Goal: Information Seeking & Learning: Learn about a topic

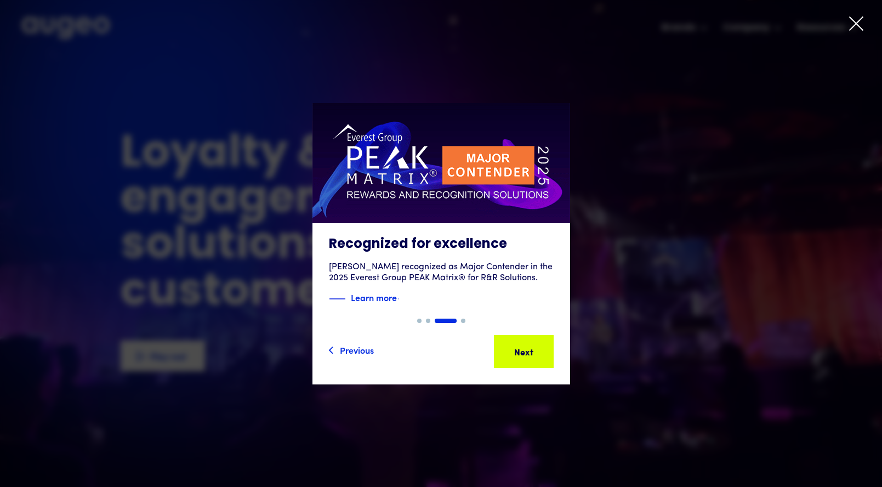
click at [857, 24] on icon at bounding box center [856, 23] width 13 height 13
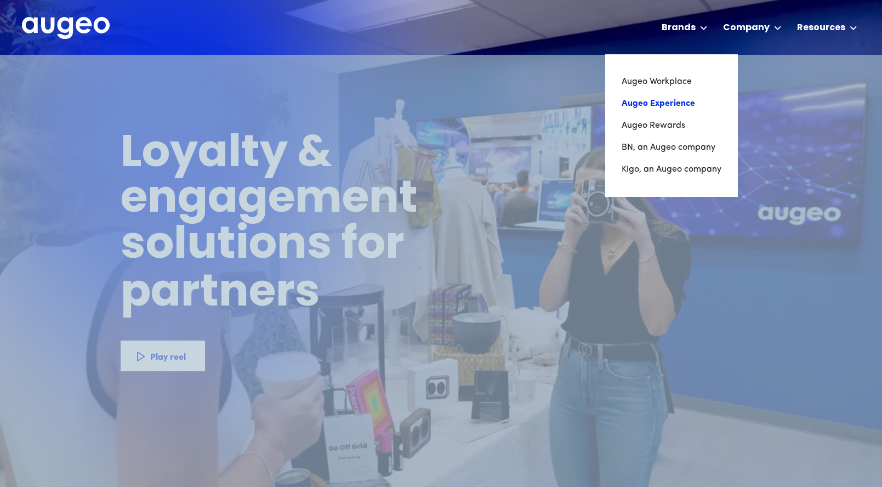
click at [658, 103] on link "Augeo Experience" at bounding box center [672, 104] width 100 height 22
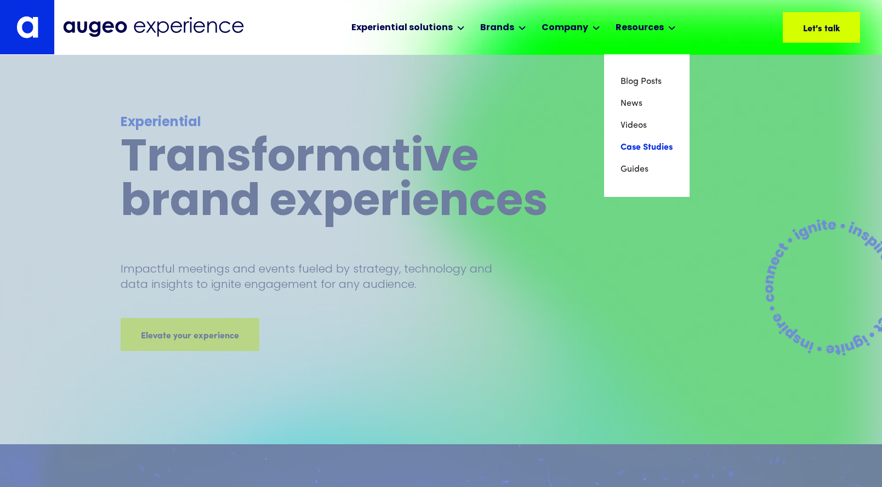
click at [635, 150] on link "Case Studies" at bounding box center [647, 148] width 53 height 22
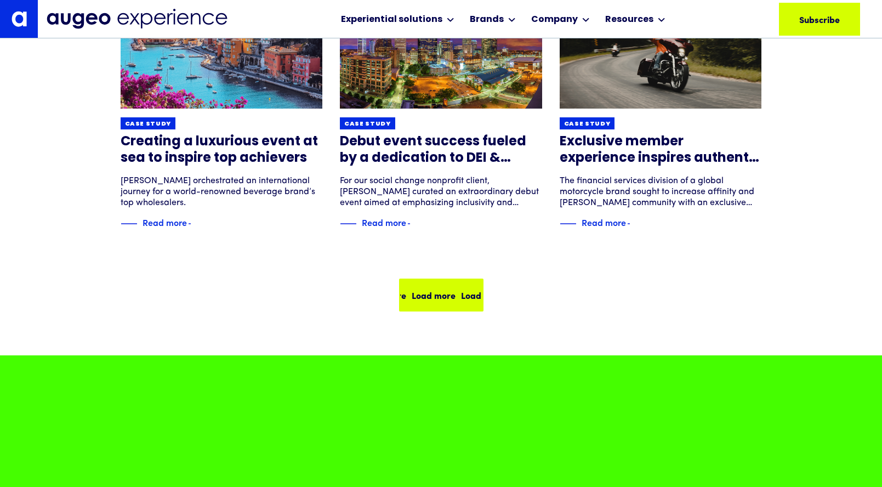
click at [444, 303] on div "Load more Load more Load more Load more" at bounding box center [441, 295] width 82 height 31
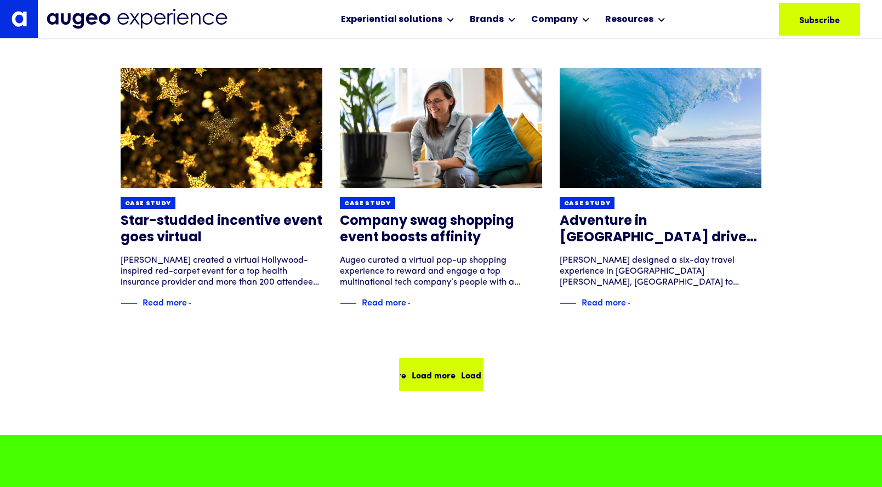
scroll to position [700, 0]
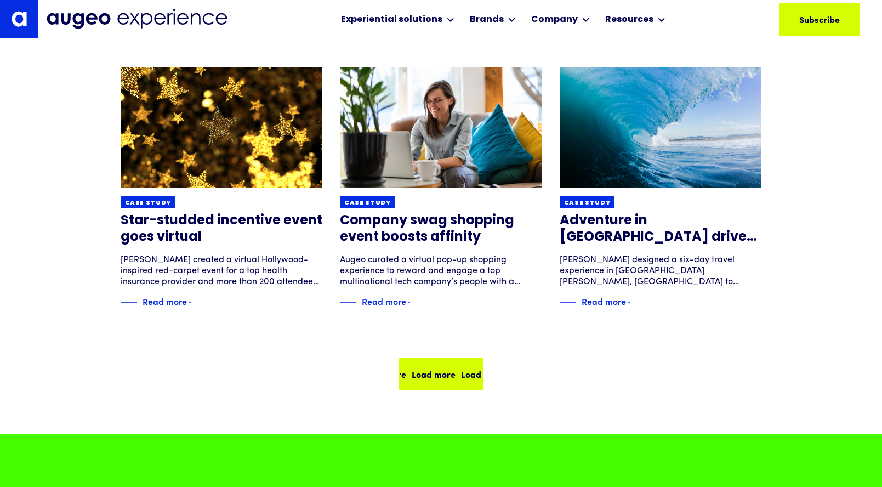
click at [441, 373] on div "Load more" at bounding box center [434, 373] width 44 height 13
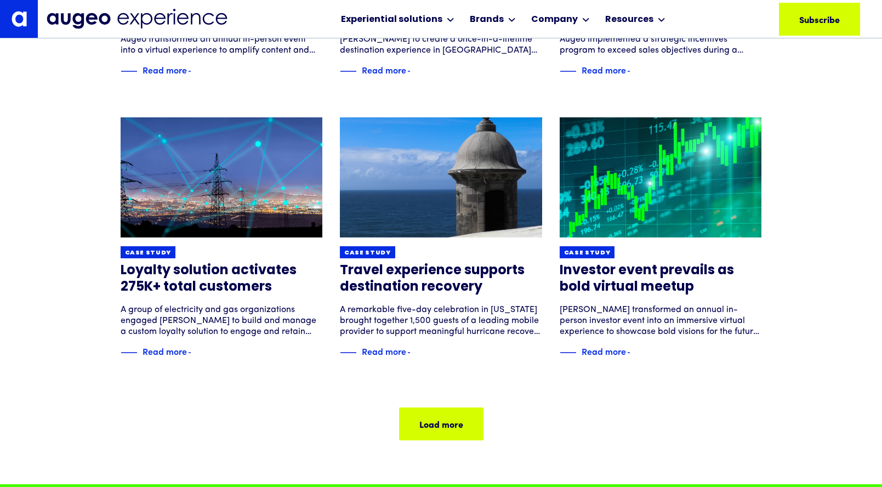
scroll to position [651, 0]
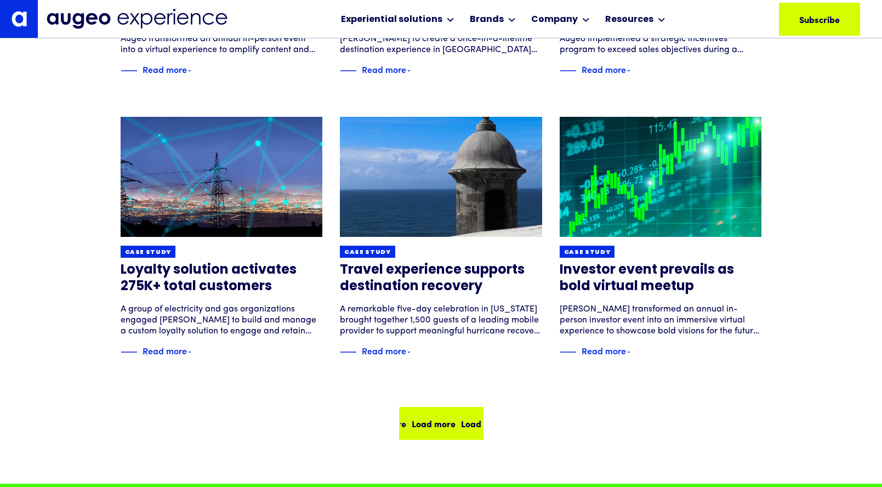
click at [451, 423] on div "Load more" at bounding box center [462, 423] width 44 height 13
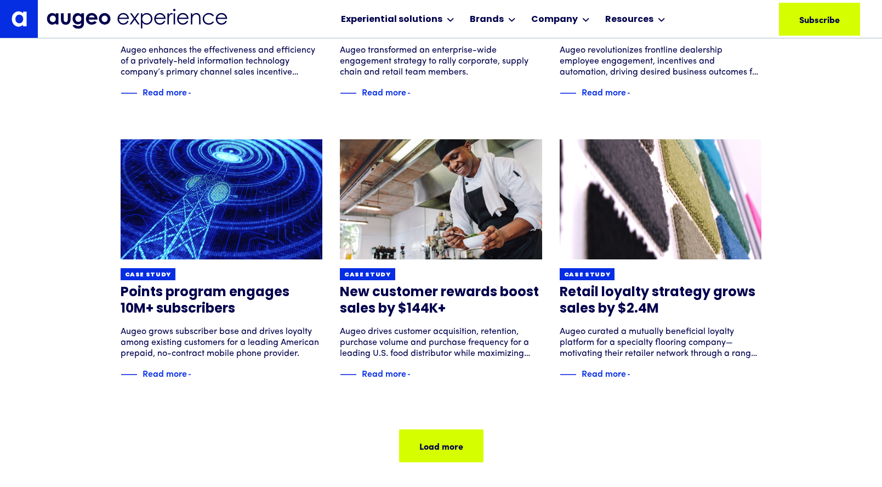
scroll to position [629, 0]
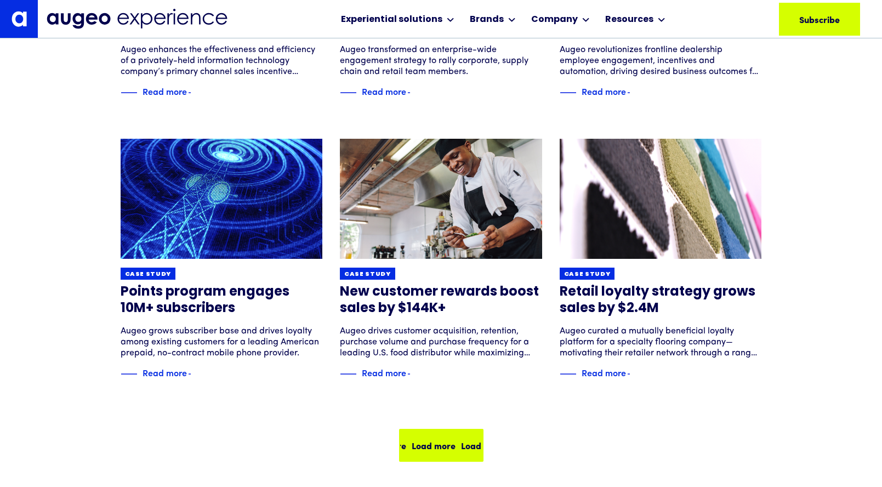
click at [449, 439] on div "Load more" at bounding box center [457, 445] width 44 height 13
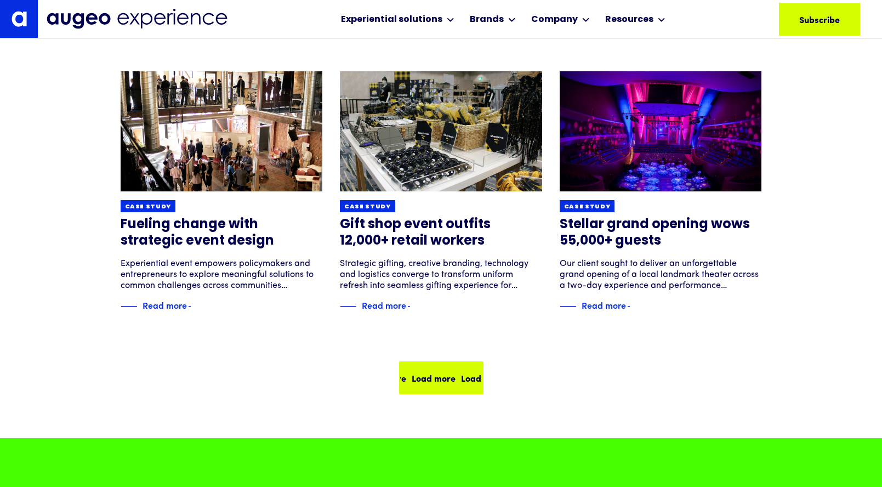
scroll to position [697, 0]
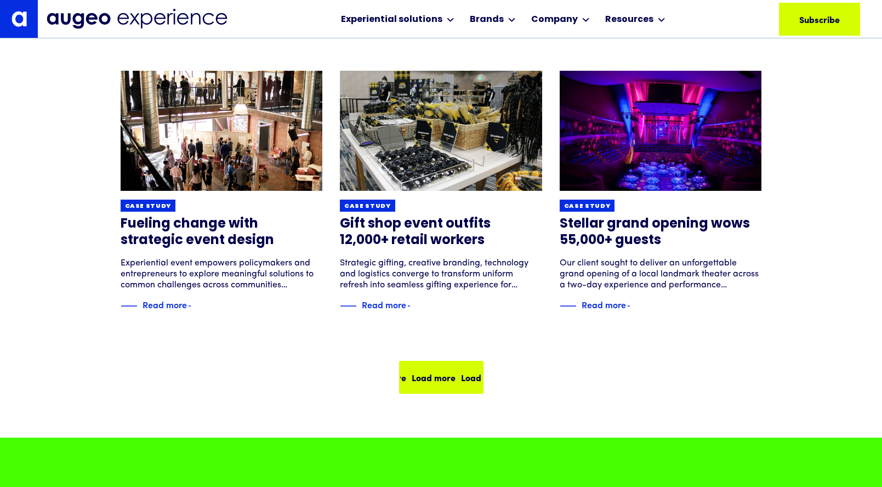
click at [461, 379] on div "Load more" at bounding box center [483, 377] width 44 height 13
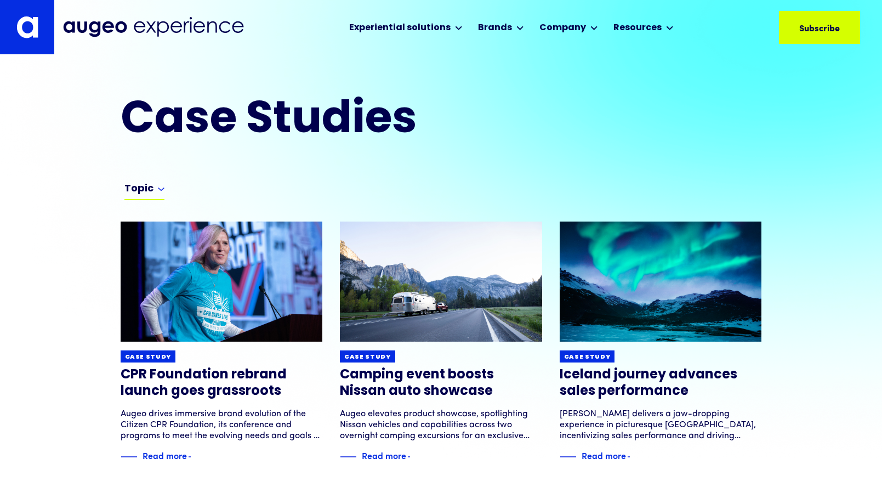
click at [154, 185] on div "Topic" at bounding box center [144, 192] width 40 height 18
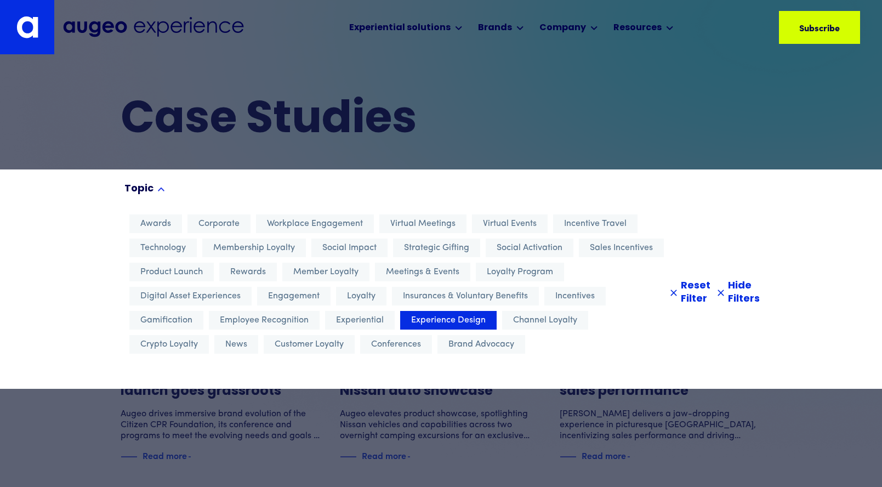
click at [449, 322] on span "Experience Design" at bounding box center [448, 320] width 75 height 13
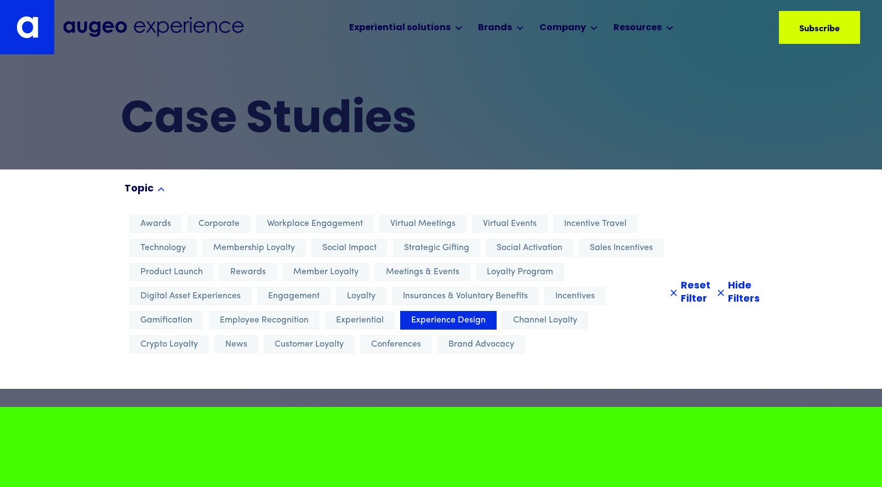
click at [365, 401] on div at bounding box center [441, 243] width 882 height 487
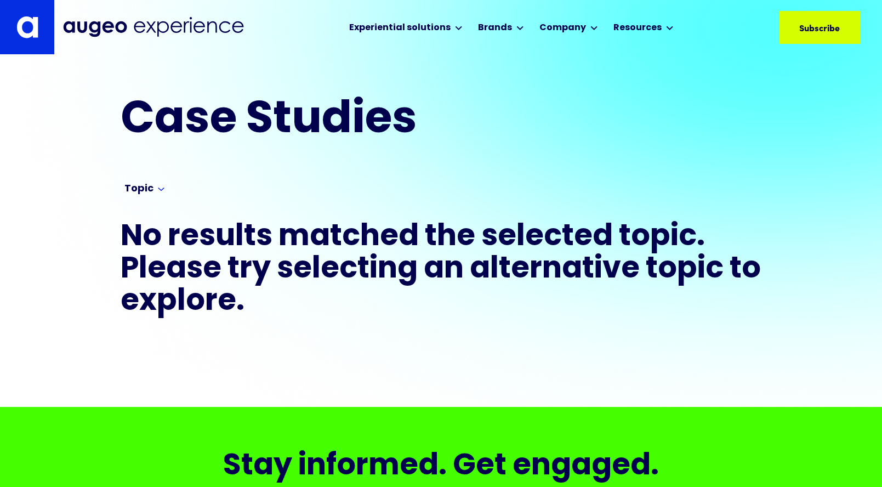
click at [393, 173] on form "Topic Awards Corporate Workplace Engagement Virtual Meetings Virtual Events Inc…" at bounding box center [441, 191] width 882 height 44
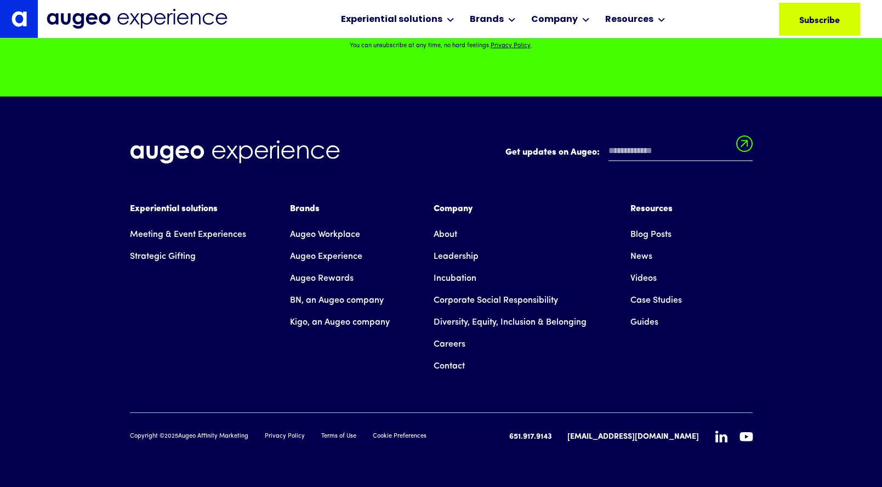
scroll to position [539, 0]
click at [330, 257] on div at bounding box center [441, 281] width 882 height 487
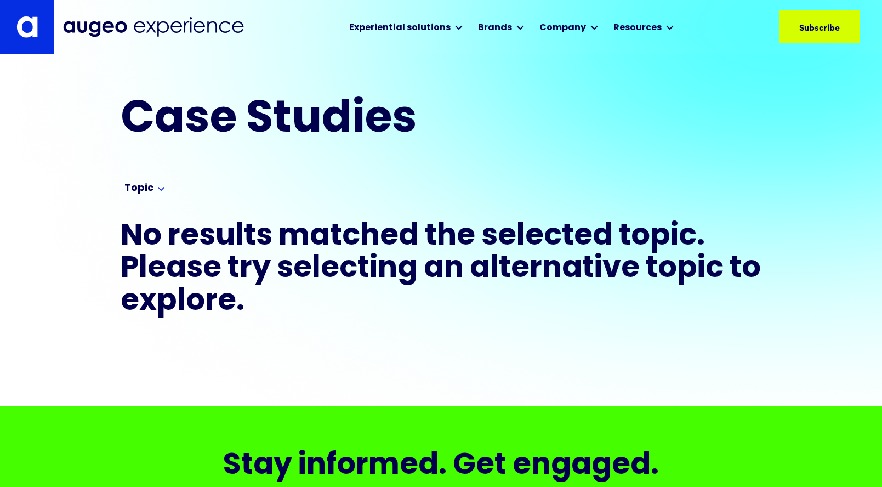
scroll to position [0, 0]
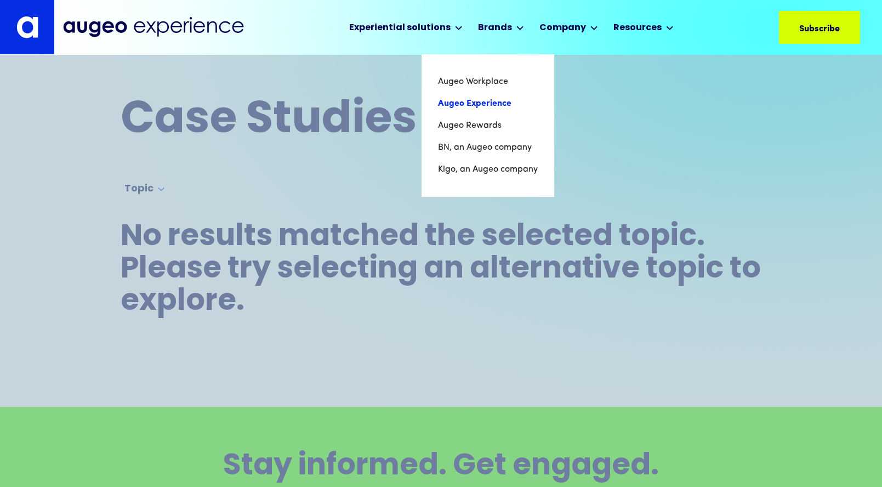
click at [477, 101] on link "Augeo Experience" at bounding box center [488, 104] width 100 height 22
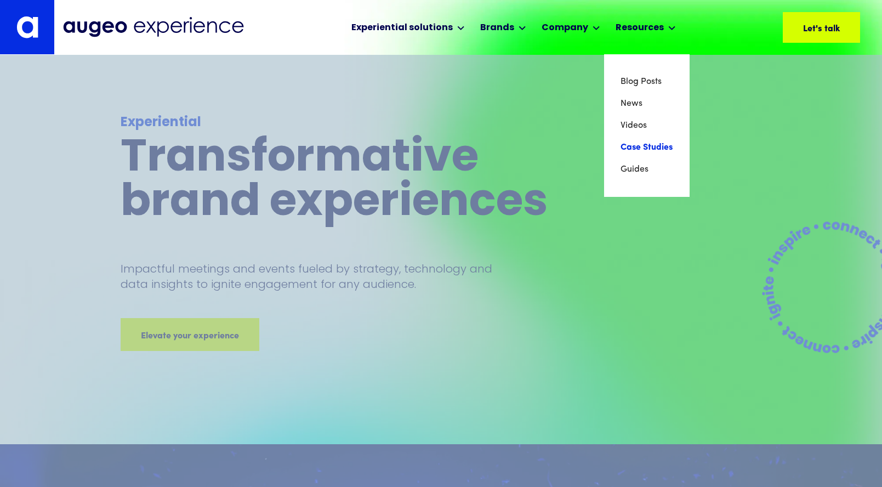
click at [637, 145] on link "Case Studies" at bounding box center [647, 148] width 53 height 22
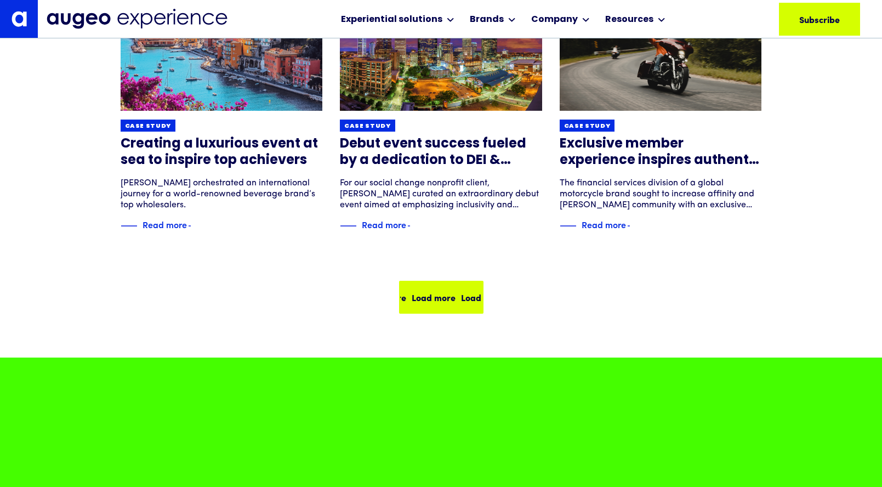
scroll to position [496, 0]
click at [454, 301] on div "Load more" at bounding box center [476, 297] width 44 height 13
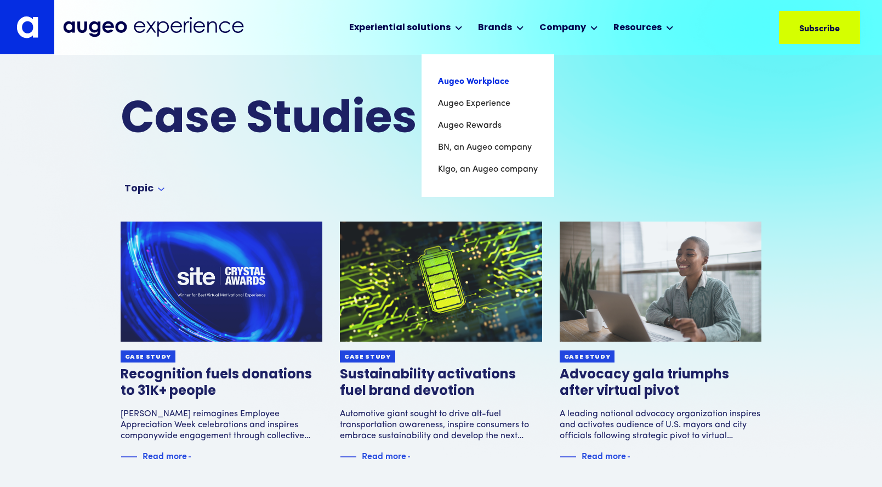
click at [479, 81] on link "Augeo Workplace" at bounding box center [488, 82] width 100 height 22
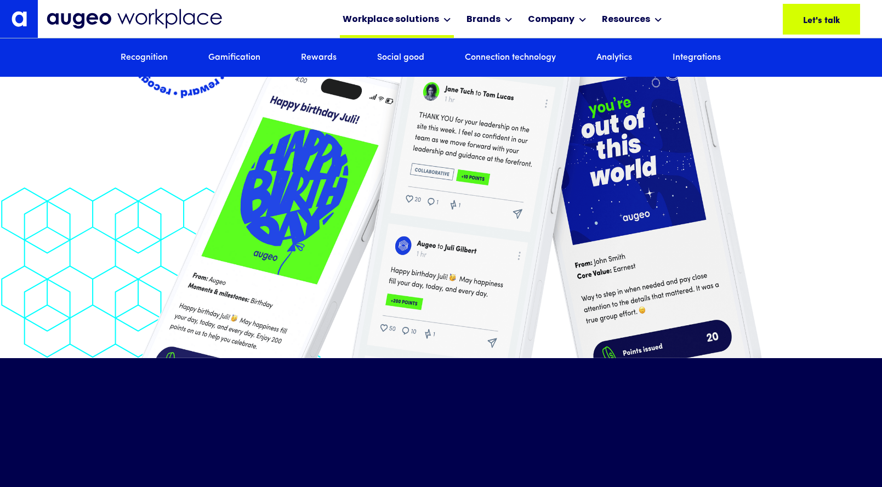
scroll to position [2345, 0]
